Goal: Navigation & Orientation: Find specific page/section

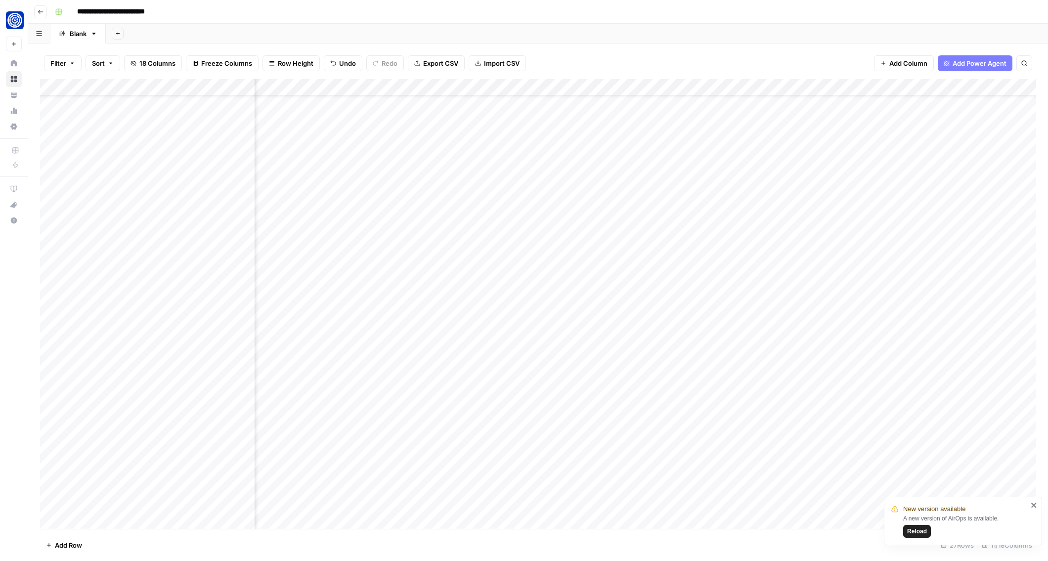
scroll to position [37, 274]
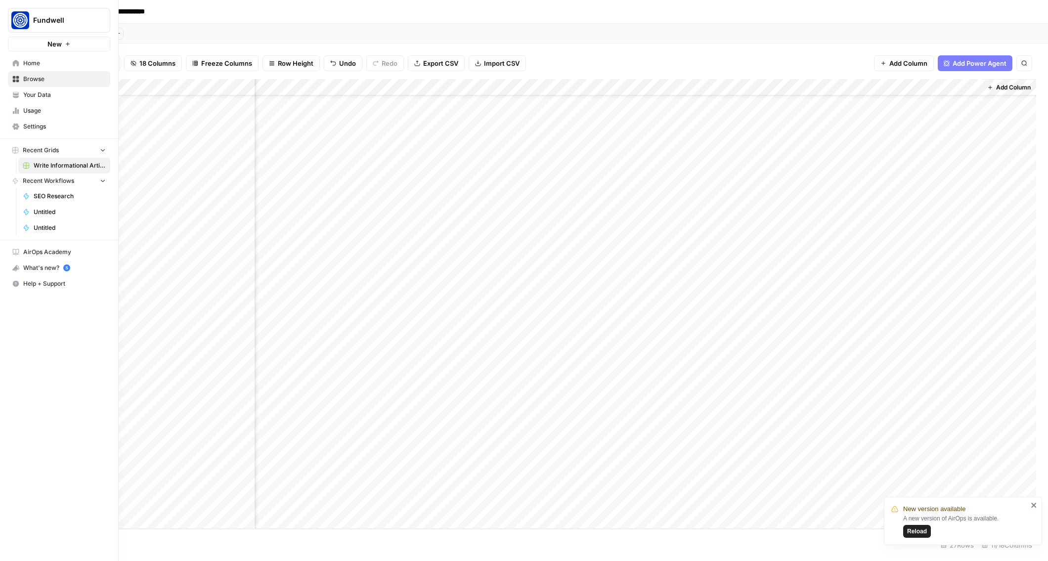
click at [48, 89] on link "Your Data" at bounding box center [59, 95] width 102 height 16
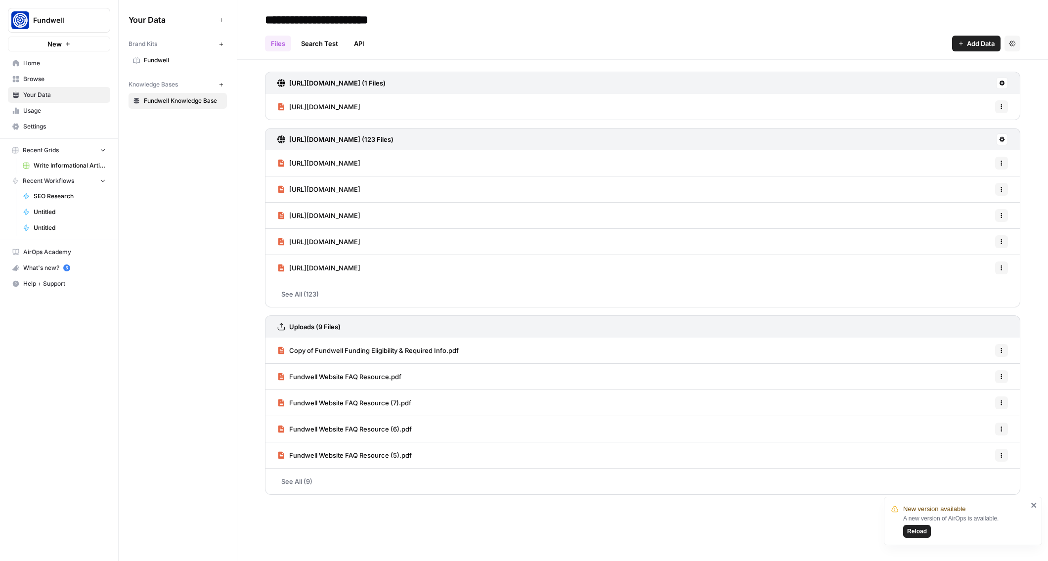
click at [1003, 141] on icon at bounding box center [1002, 139] width 6 height 6
click at [959, 162] on span "Sync Data" at bounding box center [964, 161] width 61 height 10
click at [320, 38] on link "Search Test" at bounding box center [319, 44] width 49 height 16
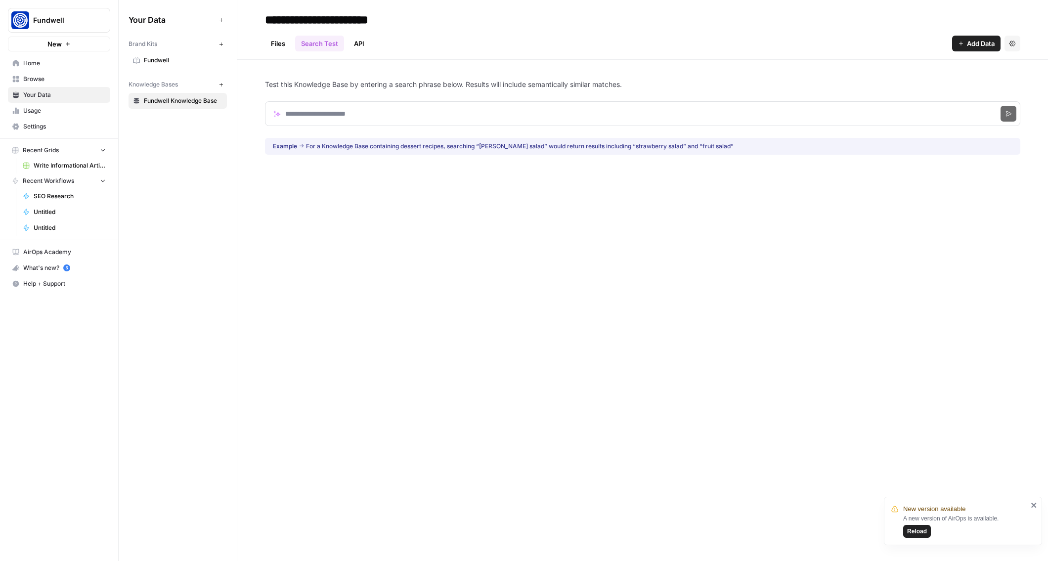
click at [357, 42] on link "API" at bounding box center [359, 44] width 22 height 16
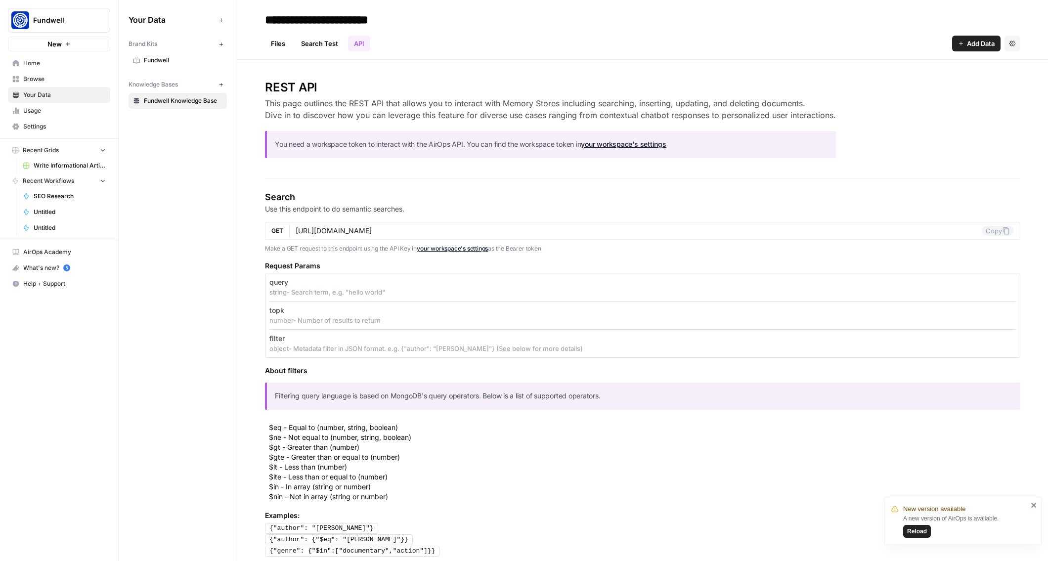
click at [280, 41] on link "Files" at bounding box center [278, 44] width 26 height 16
